Goal: Information Seeking & Learning: Understand process/instructions

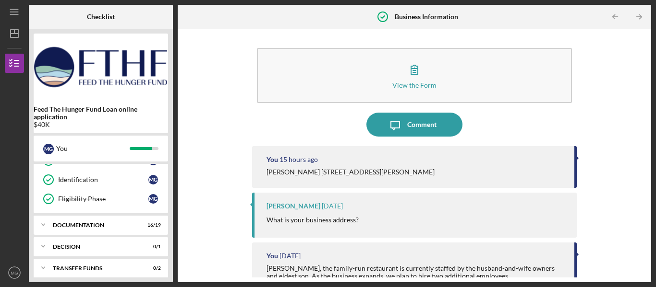
scroll to position [134, 0]
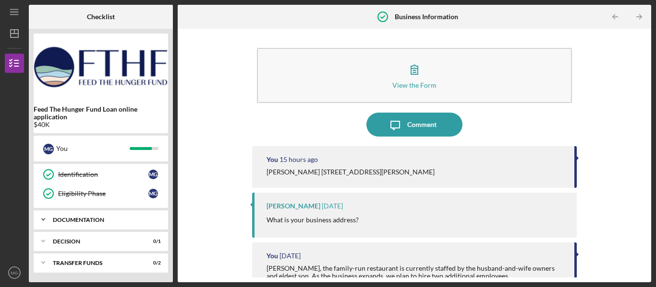
click at [93, 223] on div "Documentation" at bounding box center [104, 220] width 103 height 6
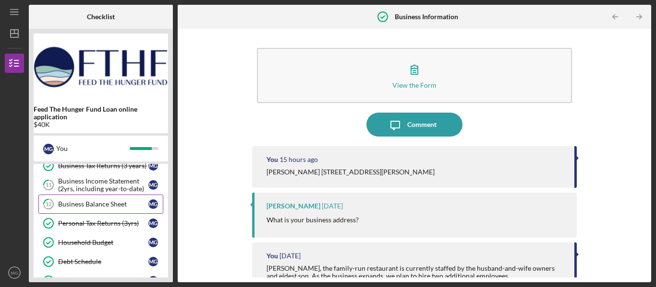
scroll to position [0, 0]
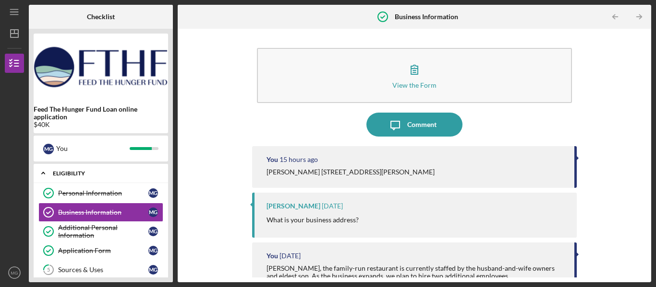
click at [42, 173] on icon "Icon/Expander" at bounding box center [43, 173] width 19 height 19
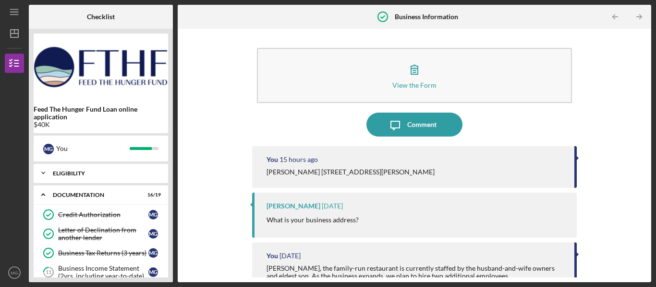
click at [44, 176] on icon "Icon/Expander" at bounding box center [43, 173] width 19 height 19
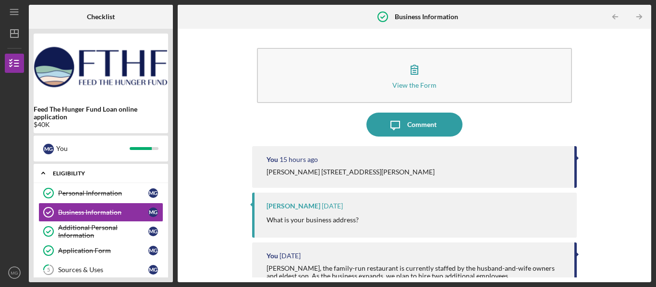
click at [43, 174] on icon "Icon/Expander" at bounding box center [43, 173] width 19 height 19
